Goal: Task Accomplishment & Management: Manage account settings

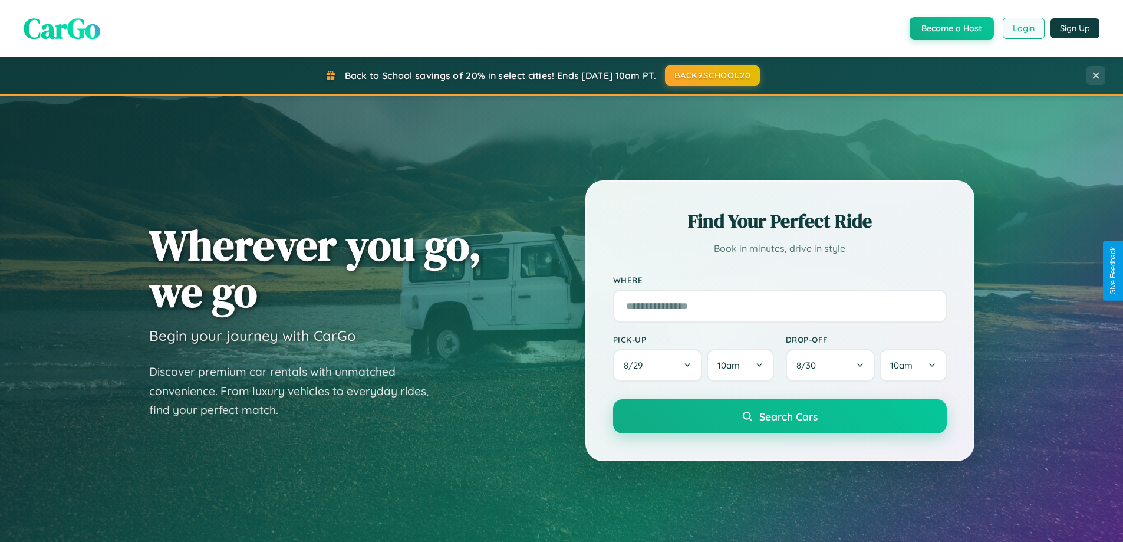
click at [1023, 28] on button "Login" at bounding box center [1024, 28] width 42 height 21
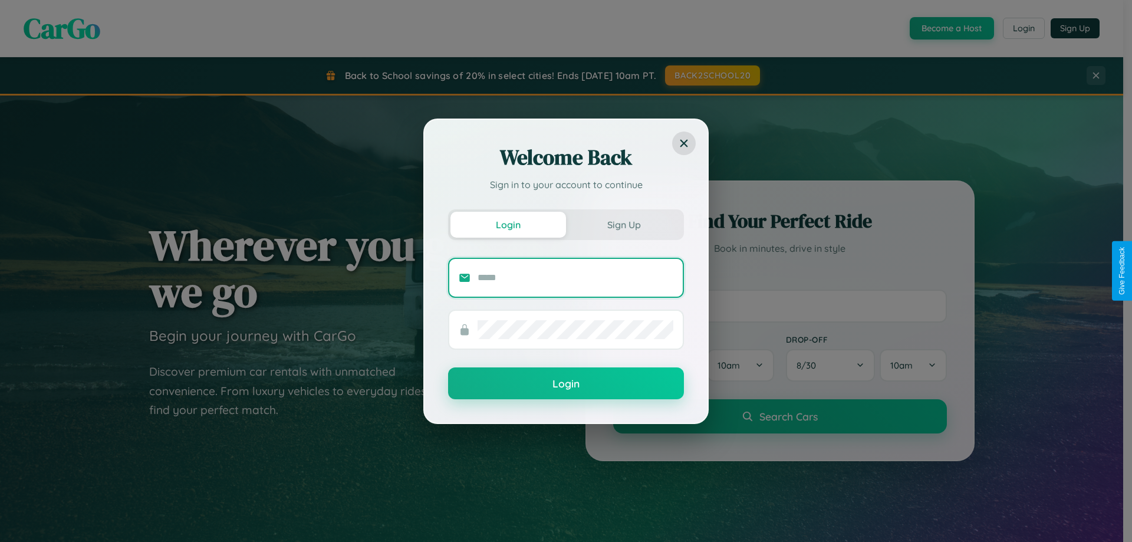
click at [576, 277] on input "text" at bounding box center [576, 277] width 196 height 19
type input "**********"
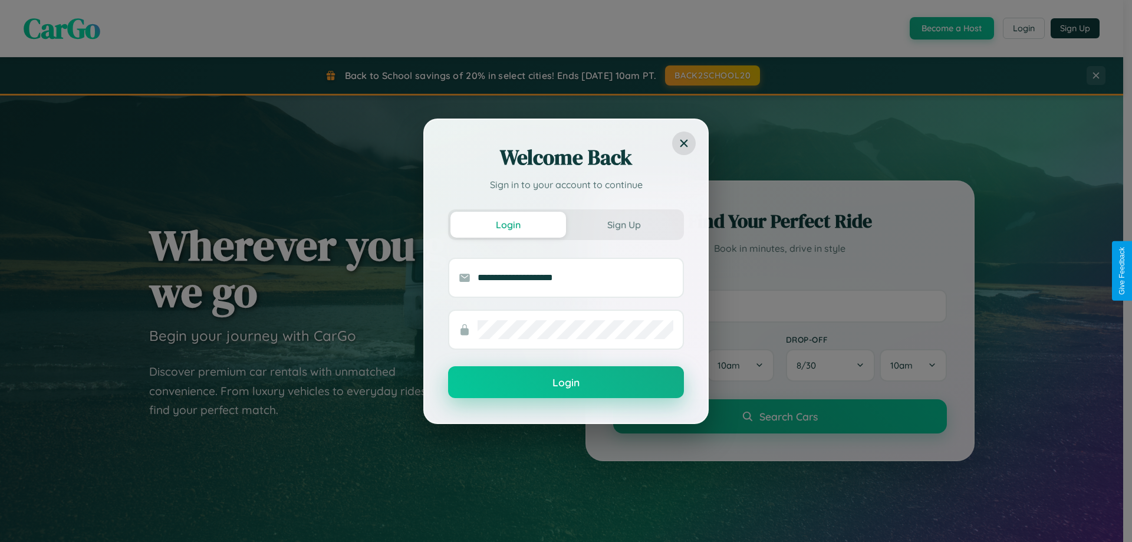
click at [566, 383] on button "Login" at bounding box center [566, 382] width 236 height 32
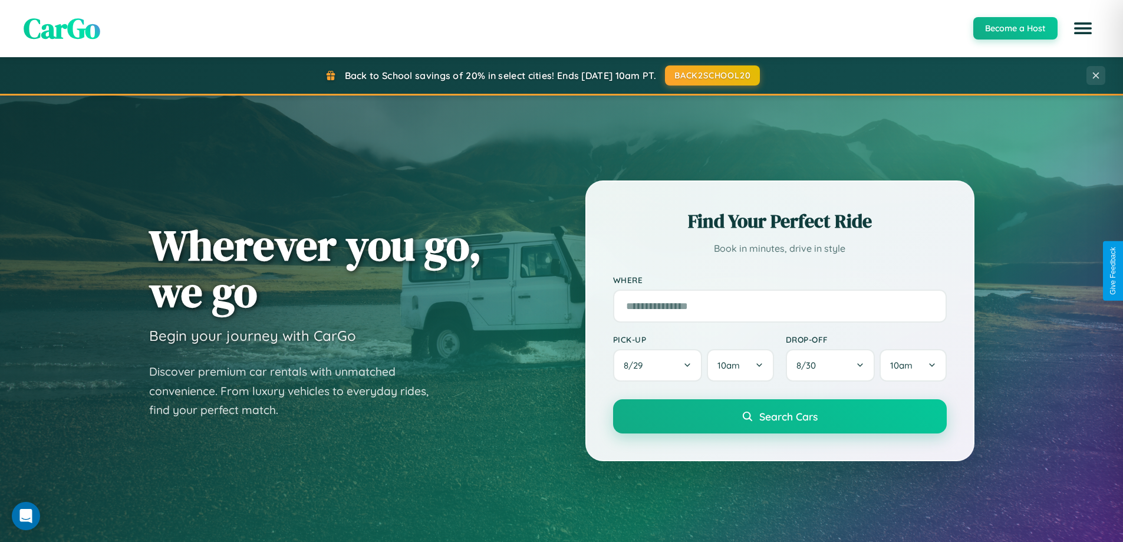
scroll to position [811, 0]
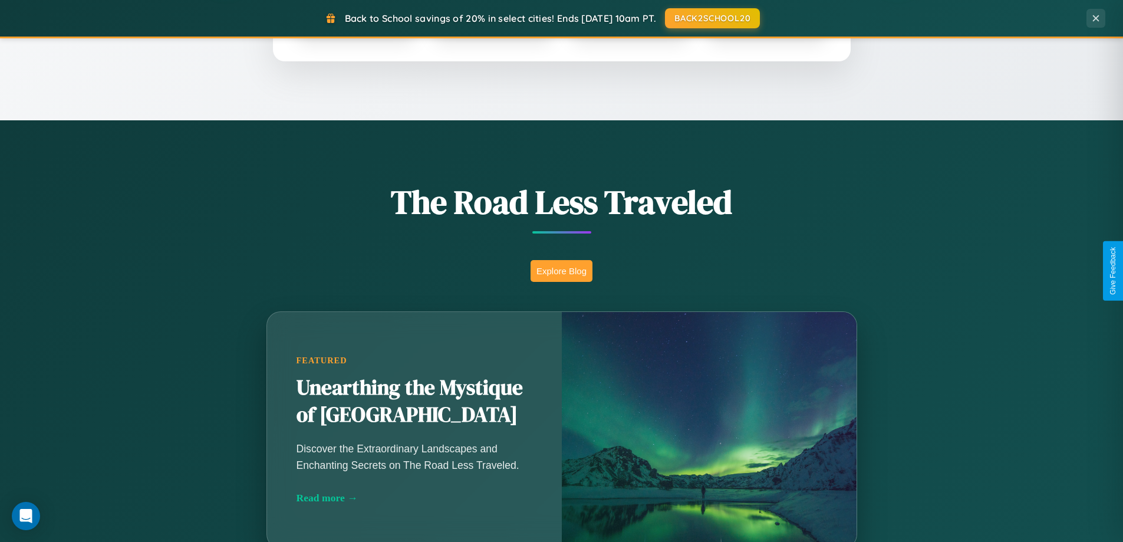
click at [561, 271] on button "Explore Blog" at bounding box center [562, 271] width 62 height 22
